Goal: Task Accomplishment & Management: Complete application form

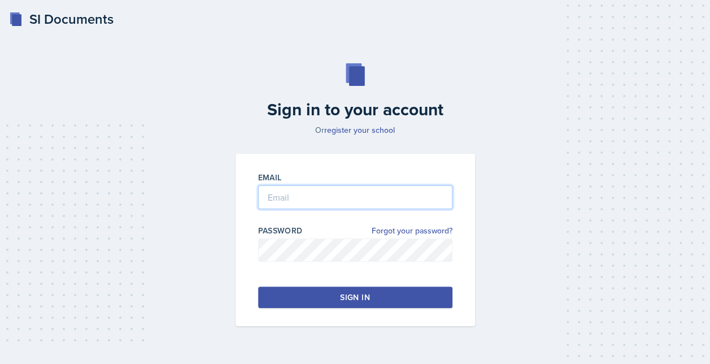
type input "[EMAIL_ADDRESS][DOMAIN_NAME]"
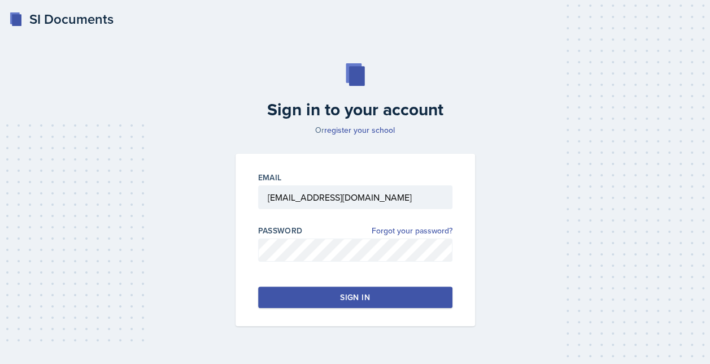
click at [305, 297] on button "Sign in" at bounding box center [355, 296] width 194 height 21
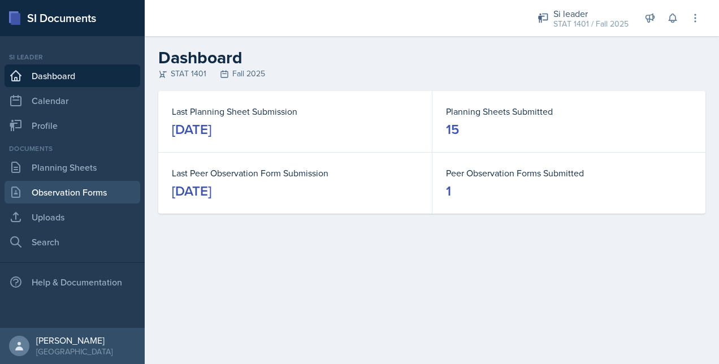
click at [87, 191] on link "Observation Forms" at bounding box center [73, 192] width 136 height 23
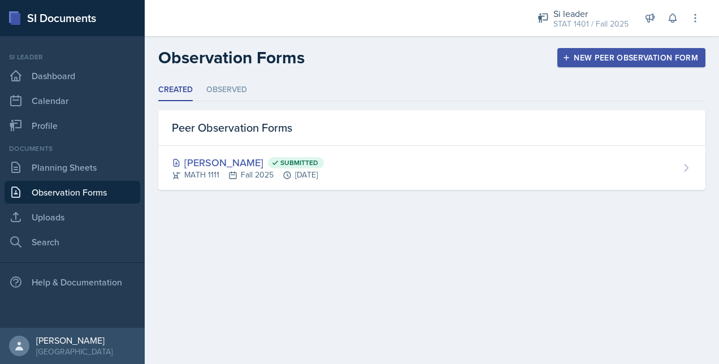
click at [582, 53] on div "New Peer Observation Form" at bounding box center [630, 57] width 133 height 9
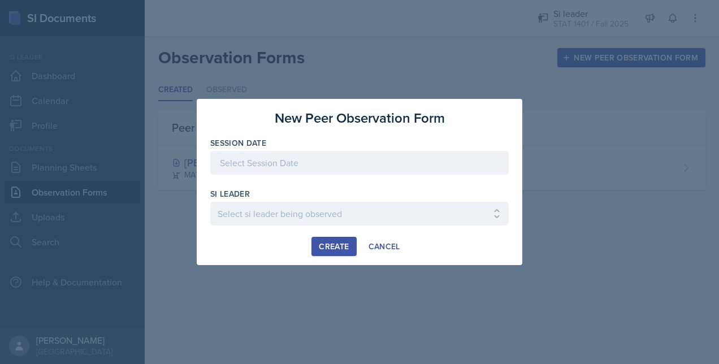
click at [356, 162] on div at bounding box center [359, 163] width 298 height 24
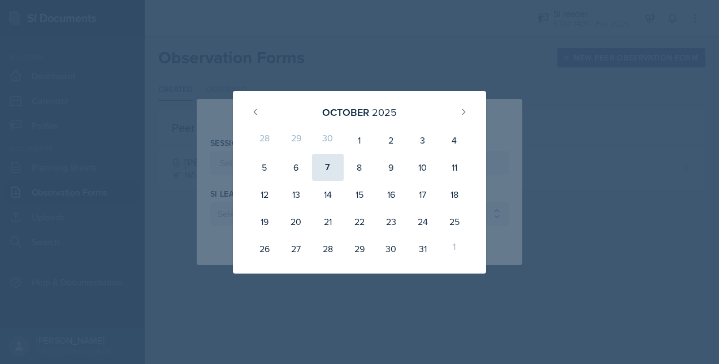
click at [321, 168] on div "7" at bounding box center [328, 167] width 32 height 27
type input "[DATE]"
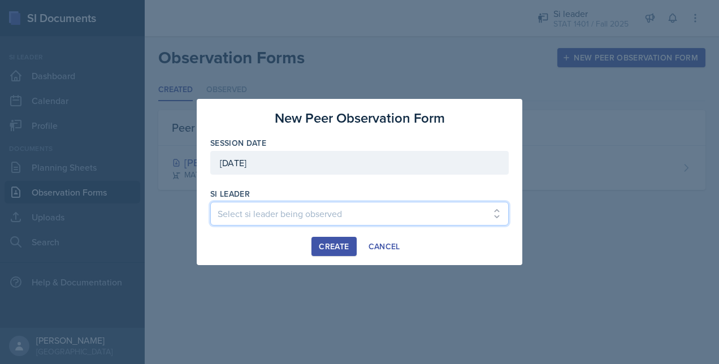
click at [257, 217] on select "Select si leader being observed [PERSON_NAME] / PSYC 2500 / The Phantoms of The…" at bounding box center [359, 214] width 298 height 24
select select "9a6e76b1-2fbc-4191-98b9-8872cd8aa94a"
click at [210, 202] on select "Select si leader being observed [PERSON_NAME] / PSYC 2500 / The Phantoms of The…" at bounding box center [359, 214] width 298 height 24
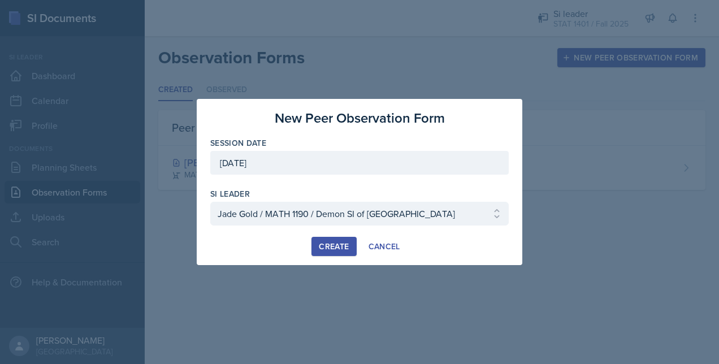
click at [332, 245] on div "Create" at bounding box center [334, 246] width 30 height 9
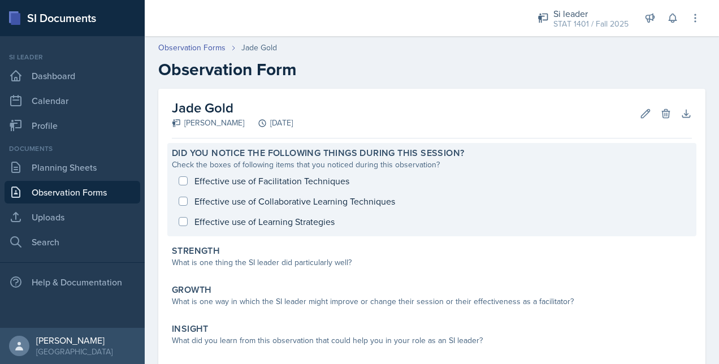
click at [274, 183] on div "Effective use of Facilitation Techniques Effective use of Collaborative Learnin…" at bounding box center [432, 201] width 520 height 61
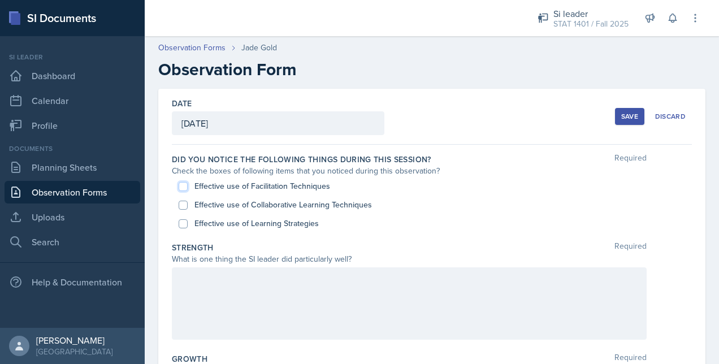
click at [183, 186] on input "Effective use of Facilitation Techniques" at bounding box center [182, 186] width 9 height 9
checkbox input "true"
click at [184, 201] on input "Effective use of Collaborative Learning Techniques" at bounding box center [182, 205] width 9 height 9
checkbox input "true"
click at [182, 223] on input "Effective use of Learning Strategies" at bounding box center [182, 223] width 9 height 9
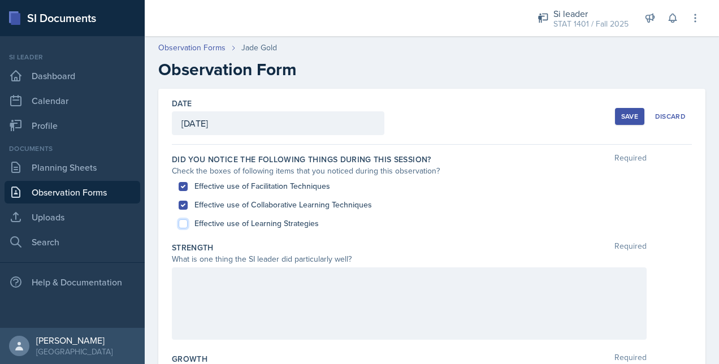
checkbox input "true"
click at [228, 273] on div at bounding box center [409, 303] width 474 height 72
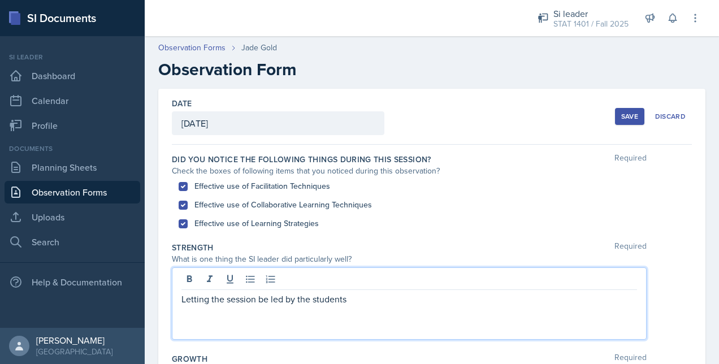
click at [435, 243] on div "Strength Required" at bounding box center [432, 247] width 520 height 11
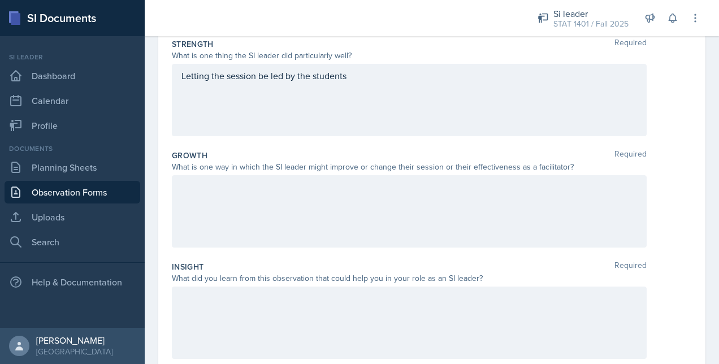
click at [391, 226] on div at bounding box center [409, 211] width 474 height 72
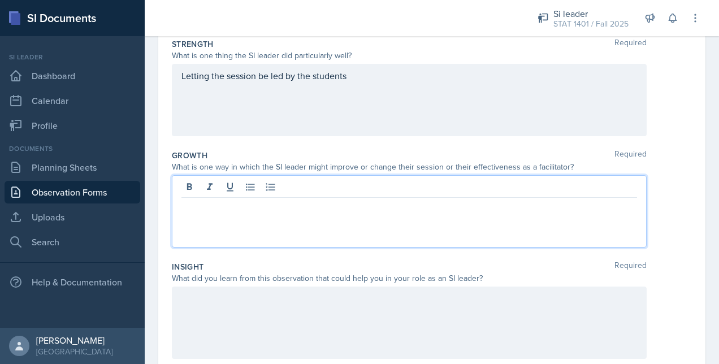
scroll to position [223, 0]
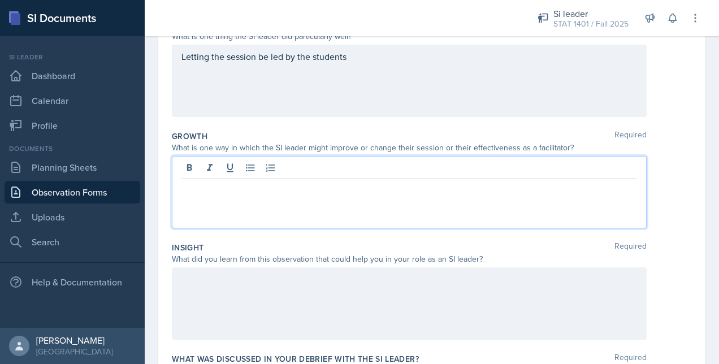
click at [346, 306] on div at bounding box center [409, 303] width 474 height 72
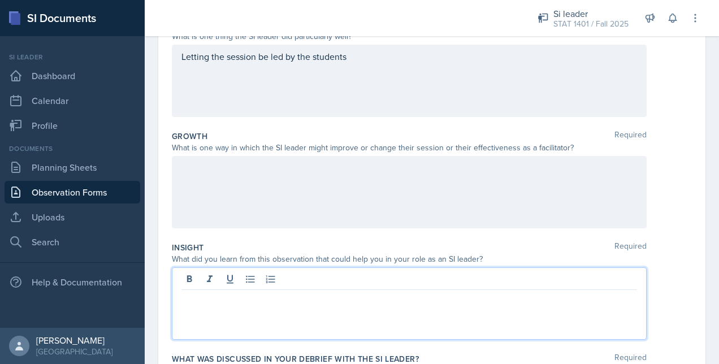
scroll to position [242, 0]
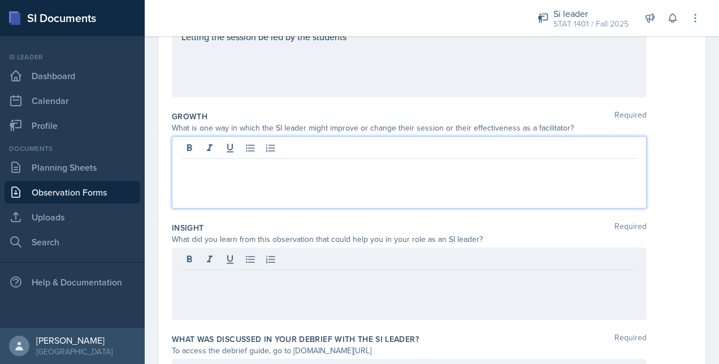
click at [262, 153] on div at bounding box center [409, 172] width 474 height 72
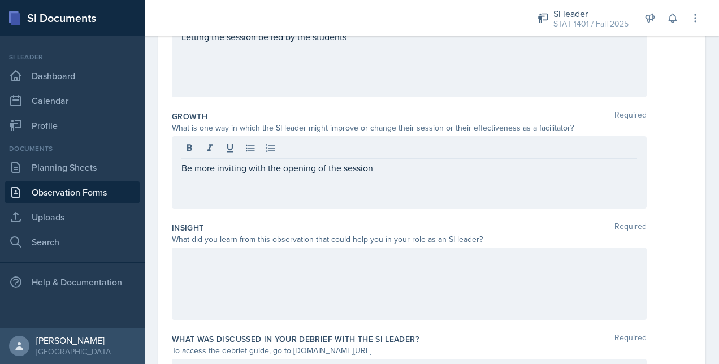
click at [317, 127] on div "What is one way in which the SI leader might improve or change their session or…" at bounding box center [409, 128] width 474 height 12
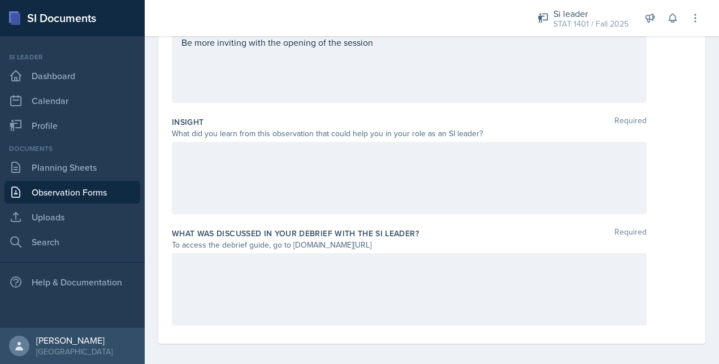
scroll to position [354, 0]
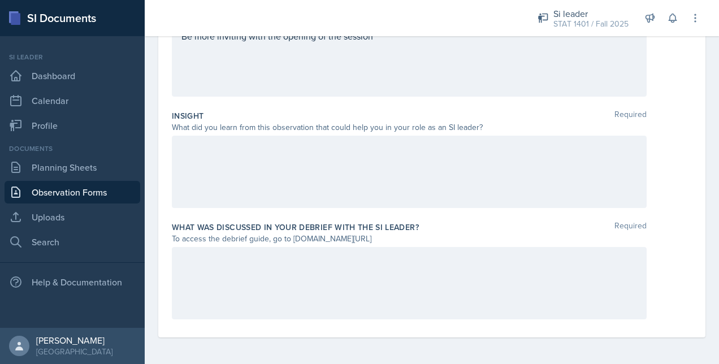
click at [286, 174] on div at bounding box center [409, 172] width 474 height 72
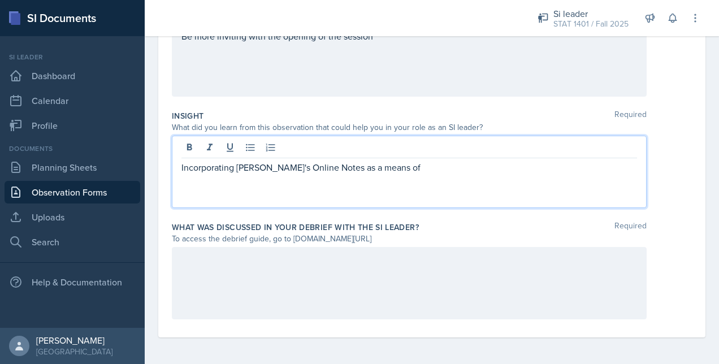
click at [382, 165] on p "Incorporating [PERSON_NAME]'s Online Notes as a means of" at bounding box center [408, 167] width 455 height 14
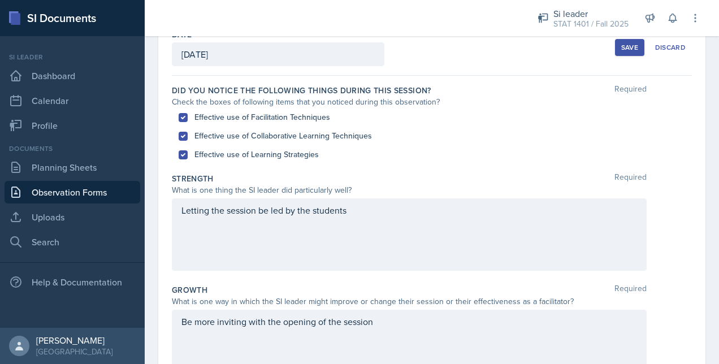
scroll to position [73, 0]
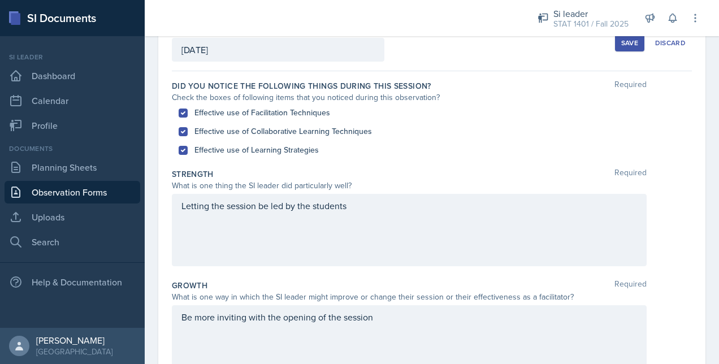
click at [481, 213] on div "Letting the session be led by the students" at bounding box center [409, 230] width 474 height 72
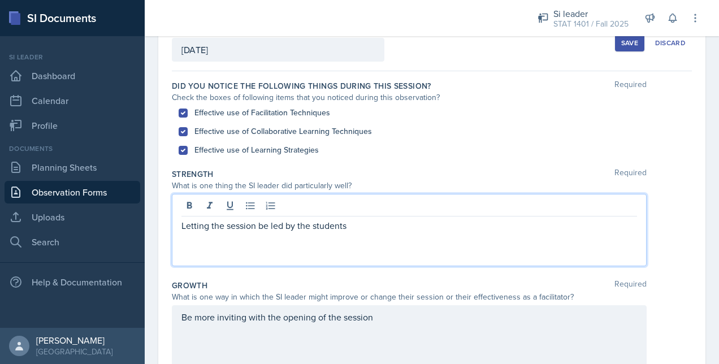
scroll to position [93, 0]
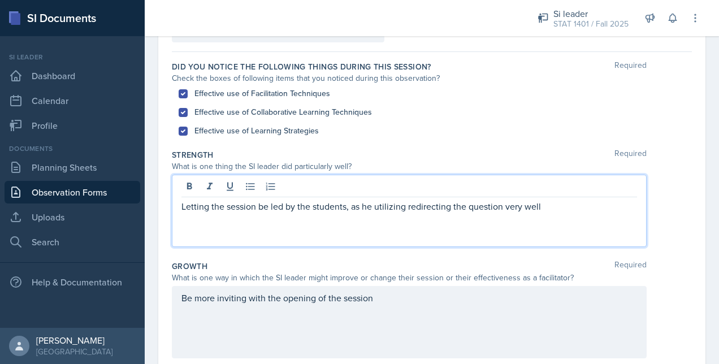
click at [369, 204] on p "Letting the session be led by the students, as he utilizing redirecting the que…" at bounding box center [408, 206] width 455 height 14
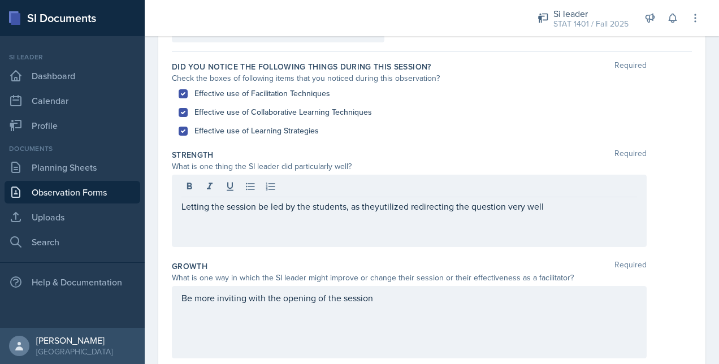
click at [584, 211] on div "Letting the session be led by the students, as theyutilized redirecting the que…" at bounding box center [409, 211] width 474 height 72
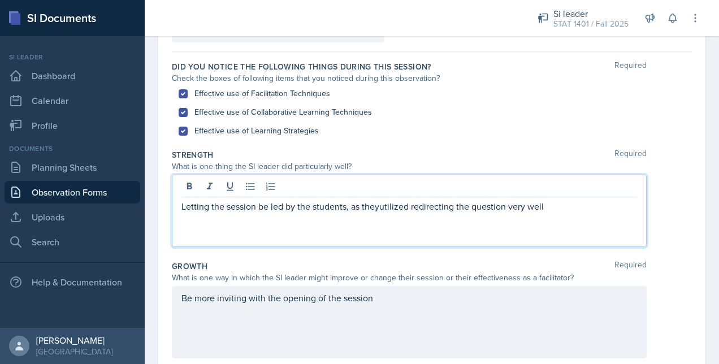
click at [560, 206] on p "Letting the session be led by the students, as theyutilized redirecting the que…" at bounding box center [408, 206] width 455 height 14
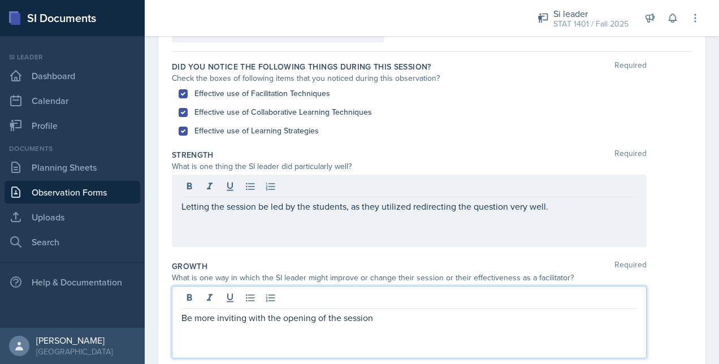
click at [389, 301] on div "Be more inviting with the opening of the session" at bounding box center [409, 322] width 474 height 72
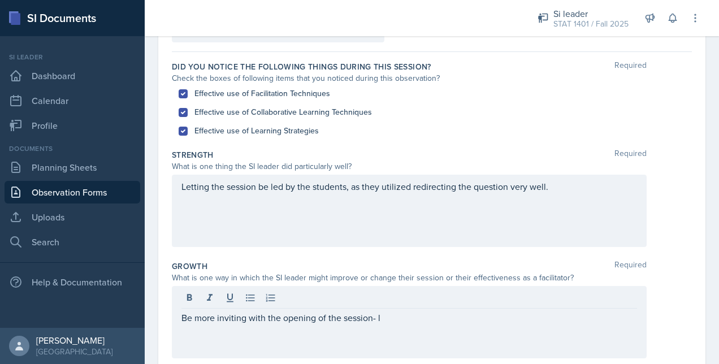
click at [386, 351] on div "Be more inviting with the opening of the session- l" at bounding box center [409, 322] width 474 height 72
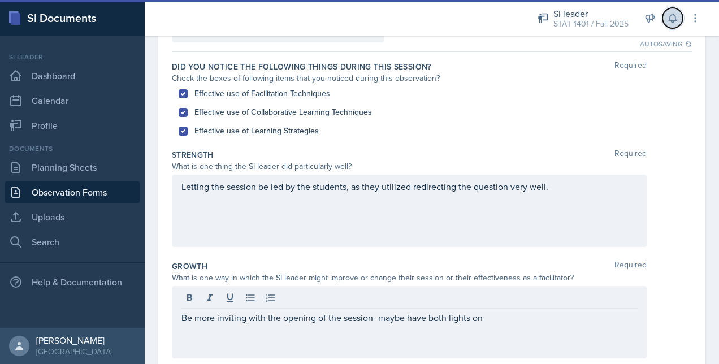
click at [670, 15] on icon at bounding box center [671, 18] width 7 height 8
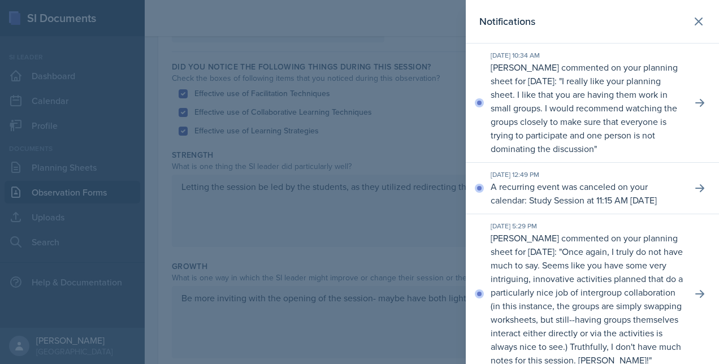
click at [398, 136] on div at bounding box center [359, 182] width 719 height 364
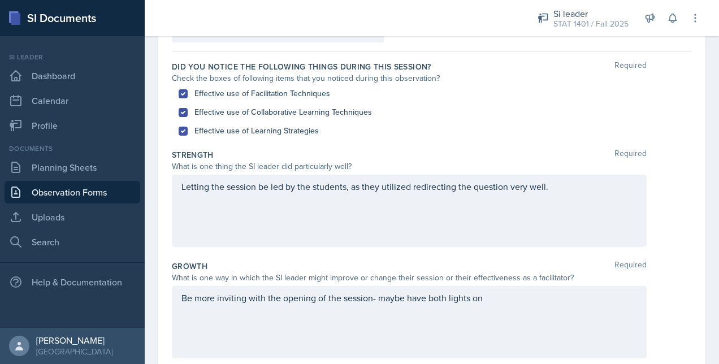
click at [497, 295] on div "Be more inviting with the opening of the session- maybe have both lights on" at bounding box center [409, 322] width 474 height 72
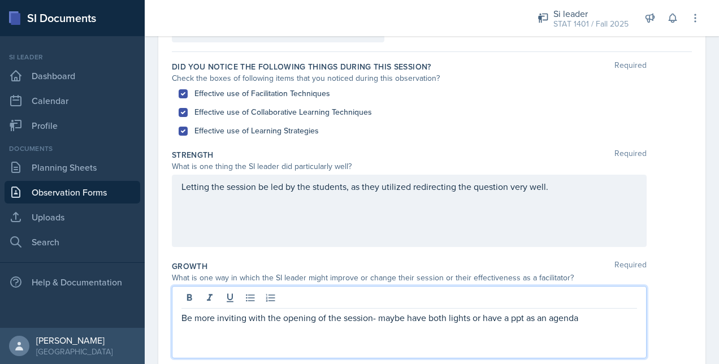
click at [577, 194] on div "Letting the session be led by the students, as they utilized redirecting the qu…" at bounding box center [409, 211] width 474 height 72
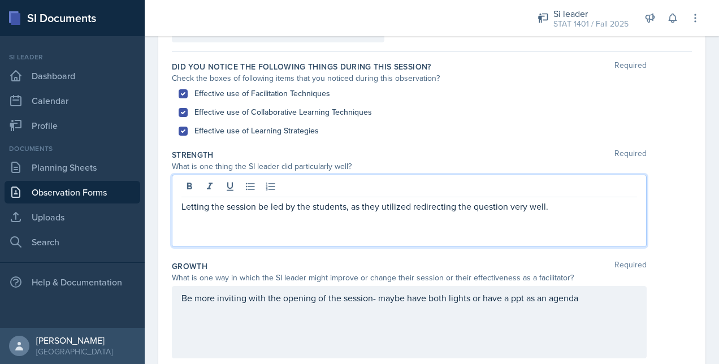
scroll to position [112, 0]
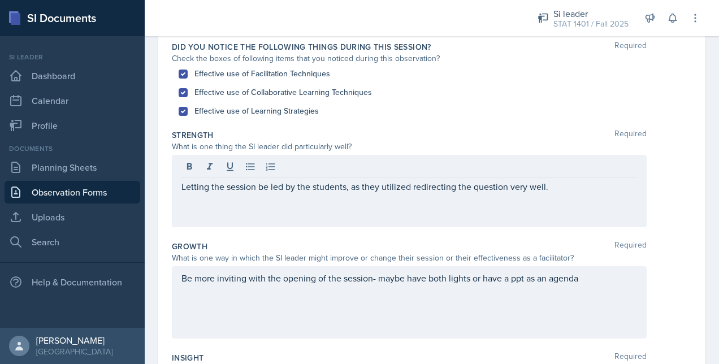
click at [682, 180] on div "Date [DATE] [DATE] 28 29 30 1 2 3 4 5 6 7 8 9 10 11 12 13 14 15 16 17 18 19 20 …" at bounding box center [431, 277] width 547 height 603
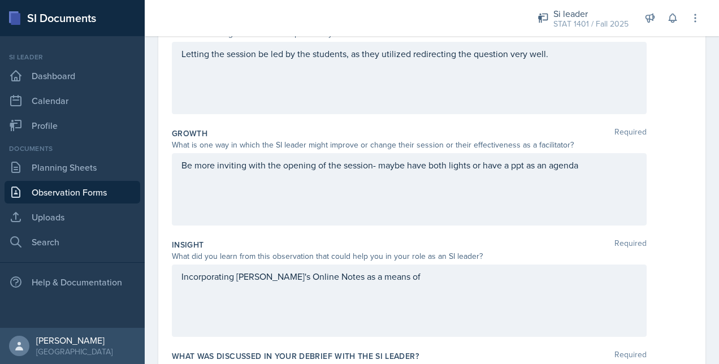
scroll to position [248, 0]
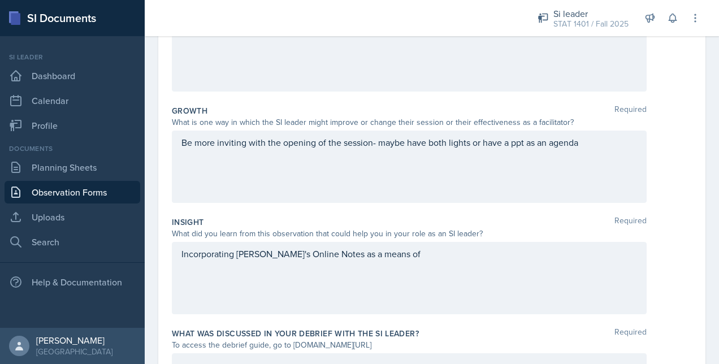
click at [423, 256] on p "Incorporating [PERSON_NAME]'s Online Notes as a means of" at bounding box center [408, 254] width 455 height 14
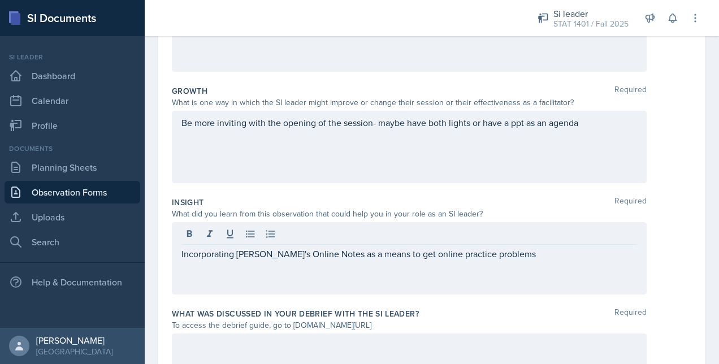
click at [532, 255] on p "Incorporating [PERSON_NAME]'s Online Notes as a means to get online practice pr…" at bounding box center [408, 254] width 455 height 14
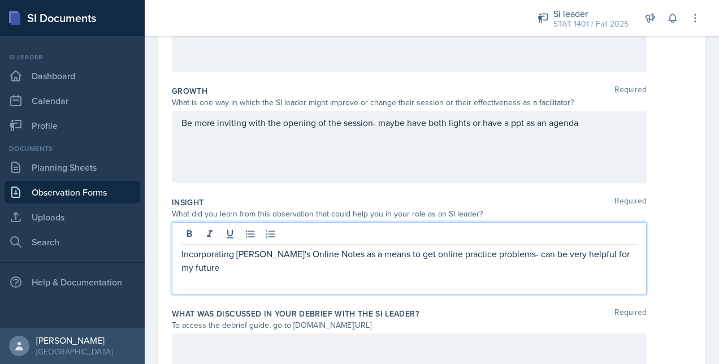
click at [670, 254] on div "Incorporating [PERSON_NAME]'s Online Notes as a means to get online practice pr…" at bounding box center [432, 258] width 520 height 72
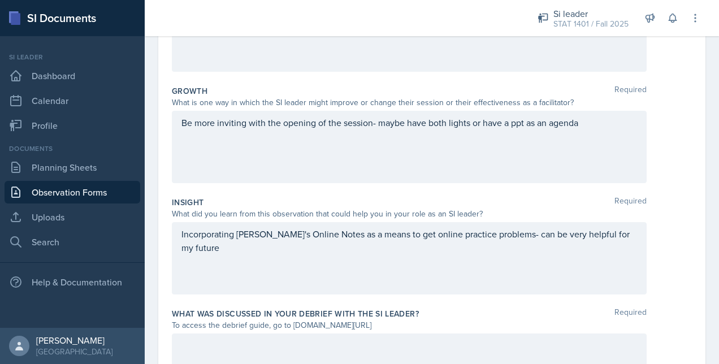
click at [633, 234] on div "Incorporating [PERSON_NAME]'s Online Notes as a means to get online practice pr…" at bounding box center [409, 258] width 474 height 72
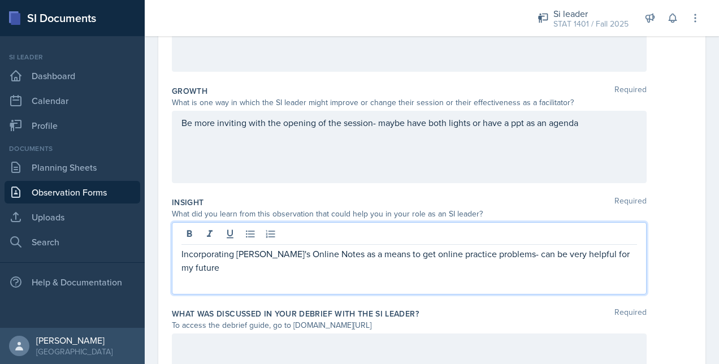
scroll to position [287, 0]
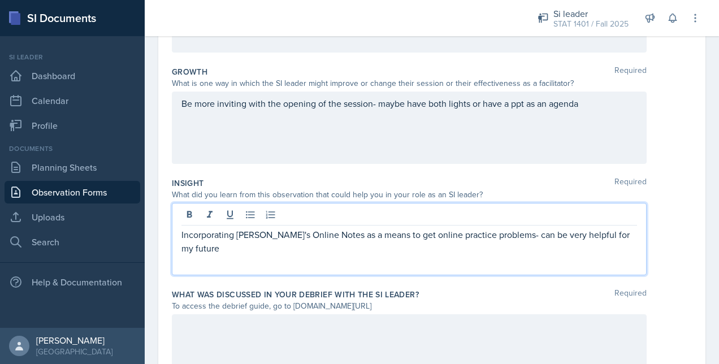
click at [641, 232] on div "Incorporating [PERSON_NAME]'s Online Notes as a means to get online practice pr…" at bounding box center [432, 239] width 520 height 72
click at [624, 212] on div "Incorporating [PERSON_NAME]'s Online Notes as a means to get online practice pr…" at bounding box center [409, 239] width 474 height 72
click at [550, 185] on div "Insight Required" at bounding box center [432, 182] width 520 height 11
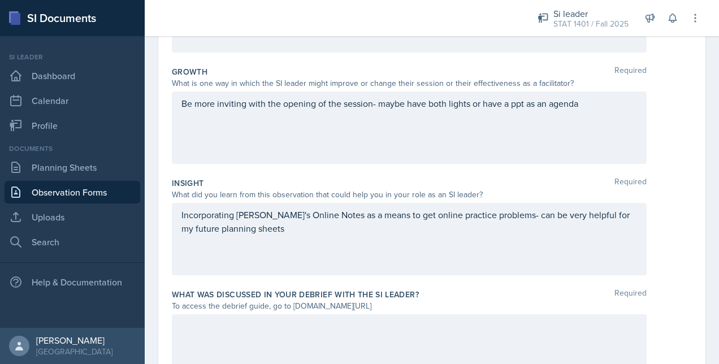
scroll to position [354, 0]
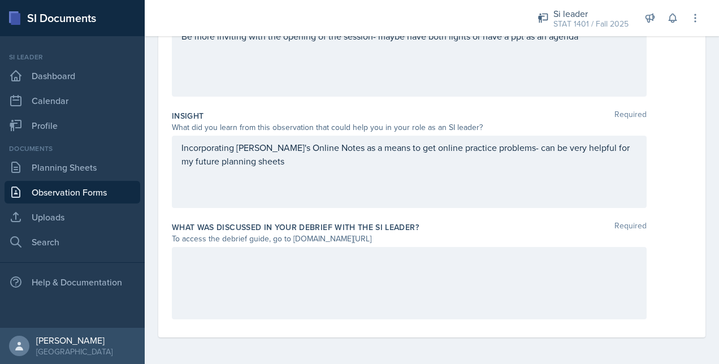
click at [417, 266] on div at bounding box center [409, 283] width 474 height 72
click at [293, 238] on div "To access the debrief guide, go to [DOMAIN_NAME][URL]" at bounding box center [409, 239] width 474 height 12
drag, startPoint x: 291, startPoint y: 238, endPoint x: 409, endPoint y: 237, distance: 118.1
click at [409, 237] on div "To access the debrief guide, go to [DOMAIN_NAME][URL]" at bounding box center [409, 239] width 474 height 12
copy div "[DOMAIN_NAME][URL]"
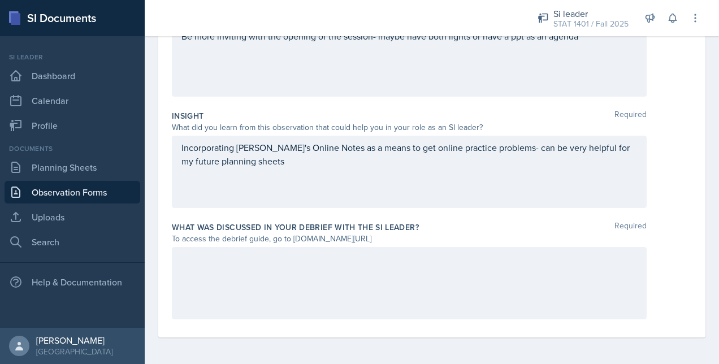
click at [426, 233] on div "To access the debrief guide, go to [DOMAIN_NAME][URL]" at bounding box center [409, 239] width 474 height 12
click at [262, 284] on div at bounding box center [409, 283] width 474 height 72
click at [304, 213] on div "Insight Required What did you learn from this observation that could help you i…" at bounding box center [432, 161] width 520 height 111
click at [284, 263] on div at bounding box center [409, 283] width 474 height 72
click at [443, 297] on div at bounding box center [409, 283] width 474 height 72
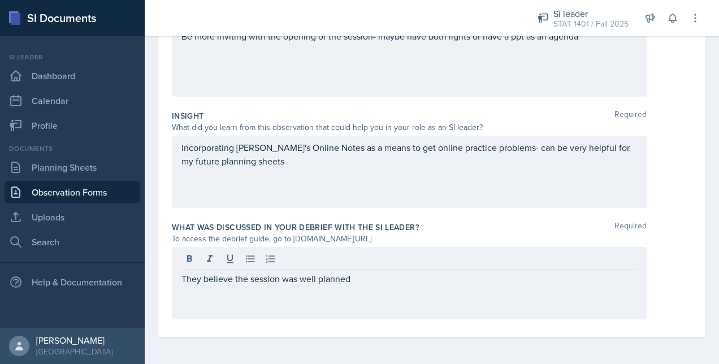
click at [418, 227] on div "What was discussed in your debrief with the SI Leader? Required" at bounding box center [432, 226] width 520 height 11
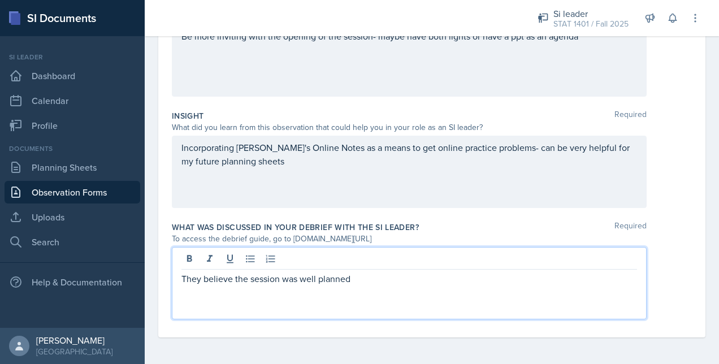
click at [382, 255] on div "They believe the session was well planned" at bounding box center [409, 283] width 474 height 72
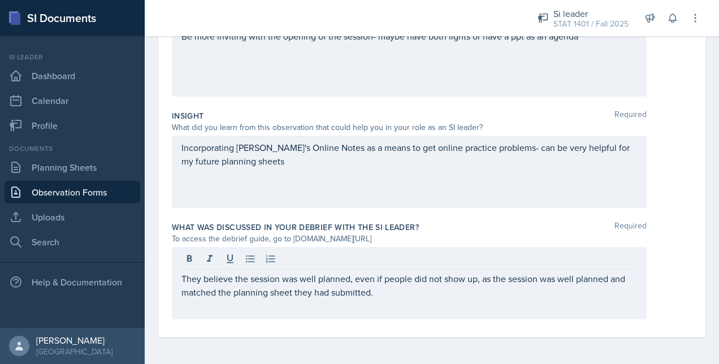
scroll to position [0, 0]
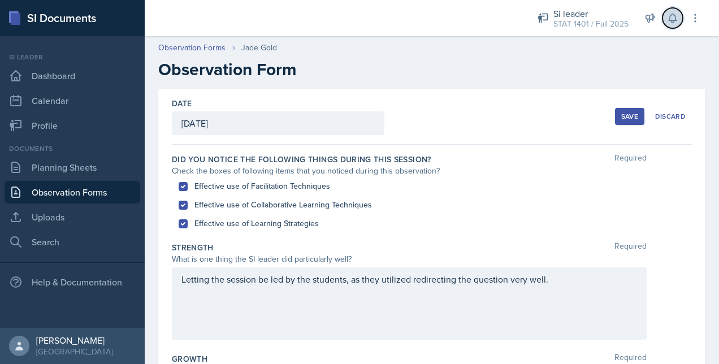
click at [673, 27] on button at bounding box center [672, 18] width 20 height 20
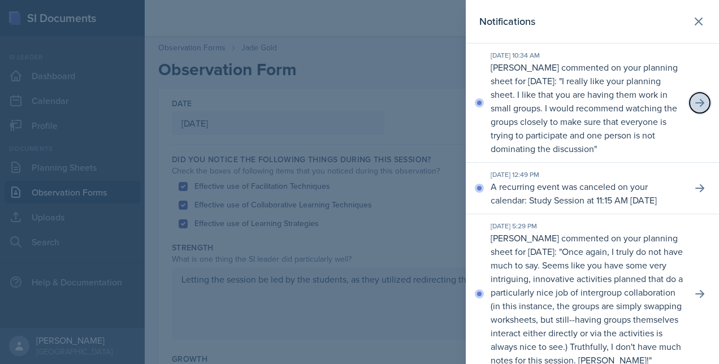
click at [699, 109] on button at bounding box center [699, 103] width 20 height 20
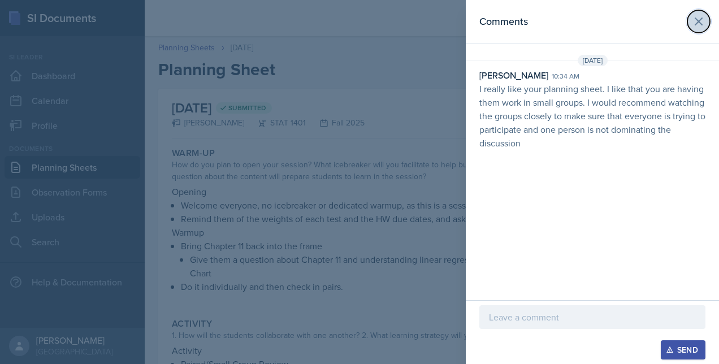
click at [690, 16] on button at bounding box center [698, 21] width 23 height 23
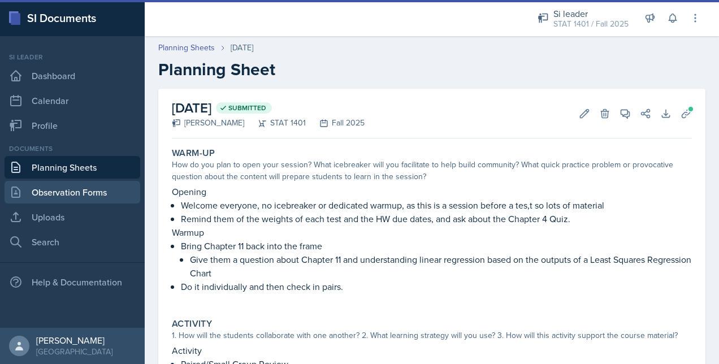
click at [59, 195] on link "Observation Forms" at bounding box center [73, 192] width 136 height 23
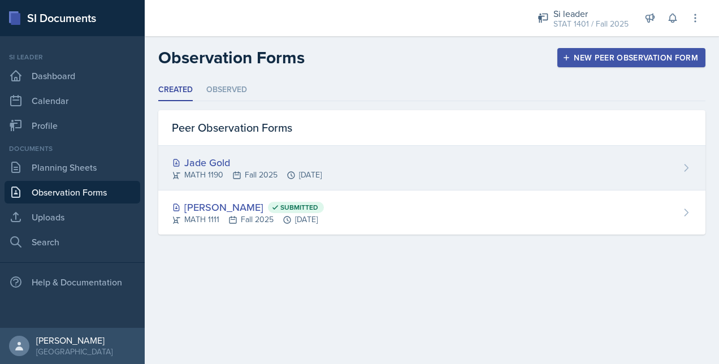
click at [311, 175] on div "MATH 1190 Fall 2025 [DATE]" at bounding box center [247, 175] width 150 height 12
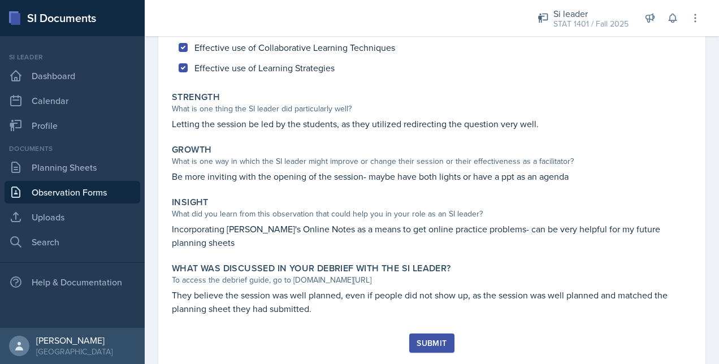
scroll to position [169, 0]
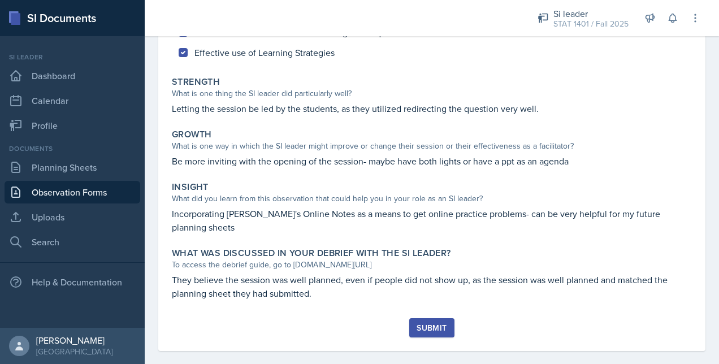
click at [435, 323] on div "Submit" at bounding box center [431, 327] width 30 height 9
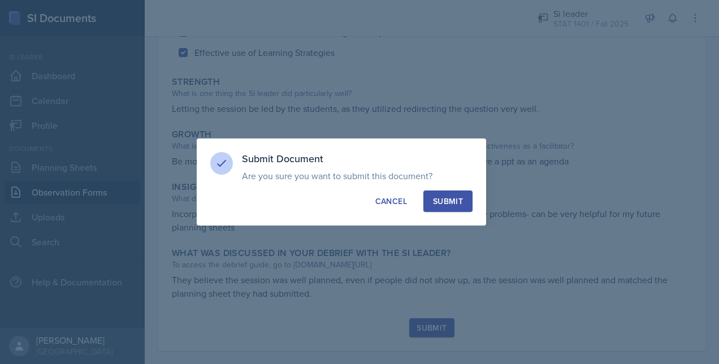
click at [442, 203] on div "Submit" at bounding box center [448, 200] width 30 height 11
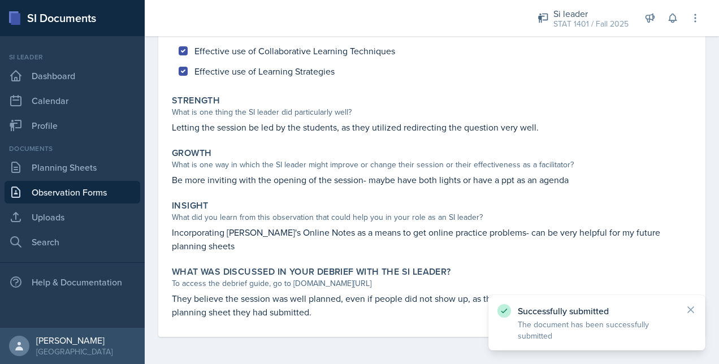
scroll to position [137, 0]
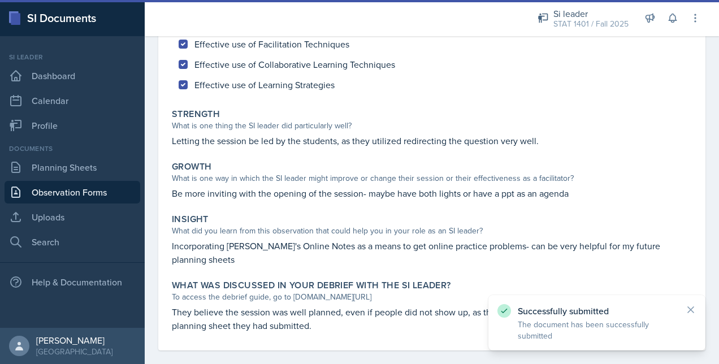
click at [79, 192] on link "Observation Forms" at bounding box center [73, 192] width 136 height 23
